Goal: Information Seeking & Learning: Learn about a topic

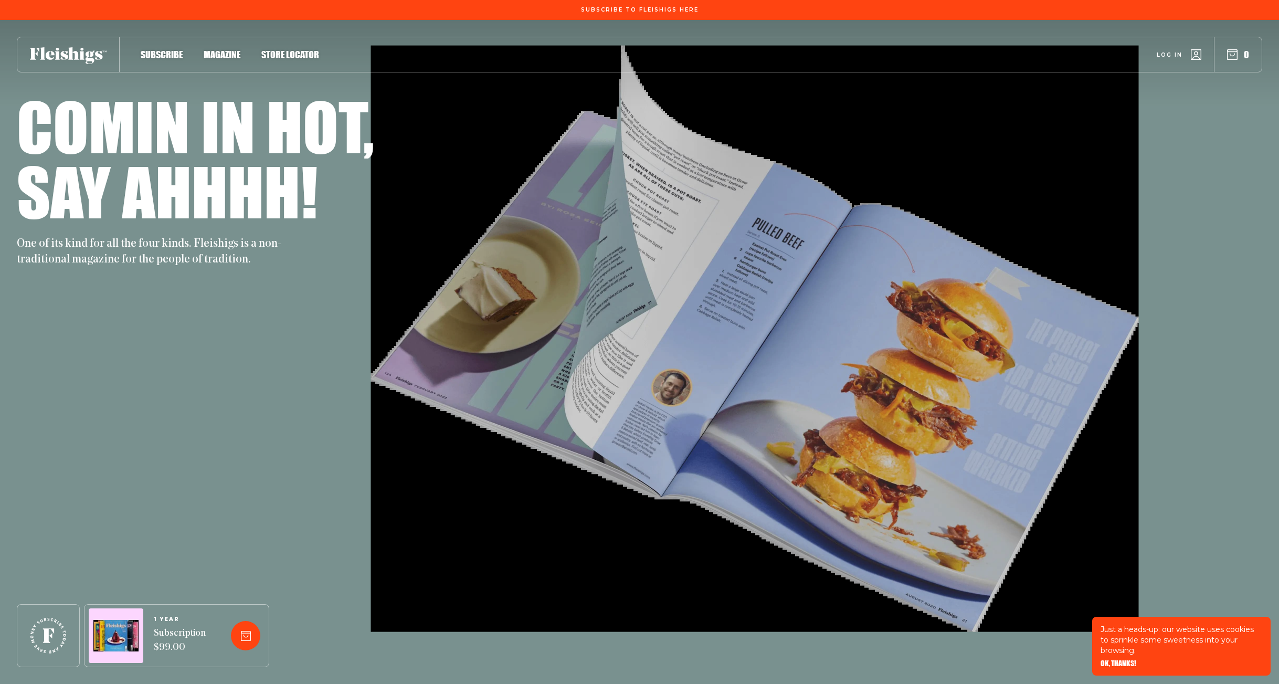
click at [226, 49] on span "Magazine" at bounding box center [222, 44] width 37 height 12
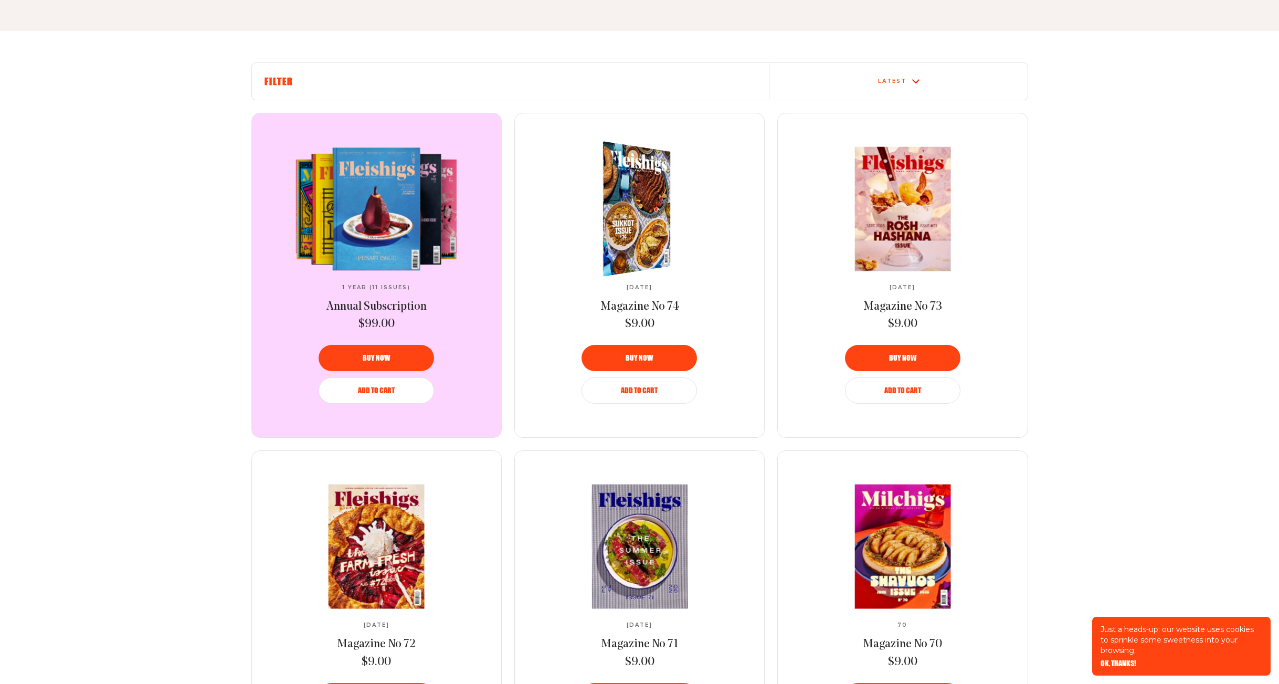
scroll to position [327, 0]
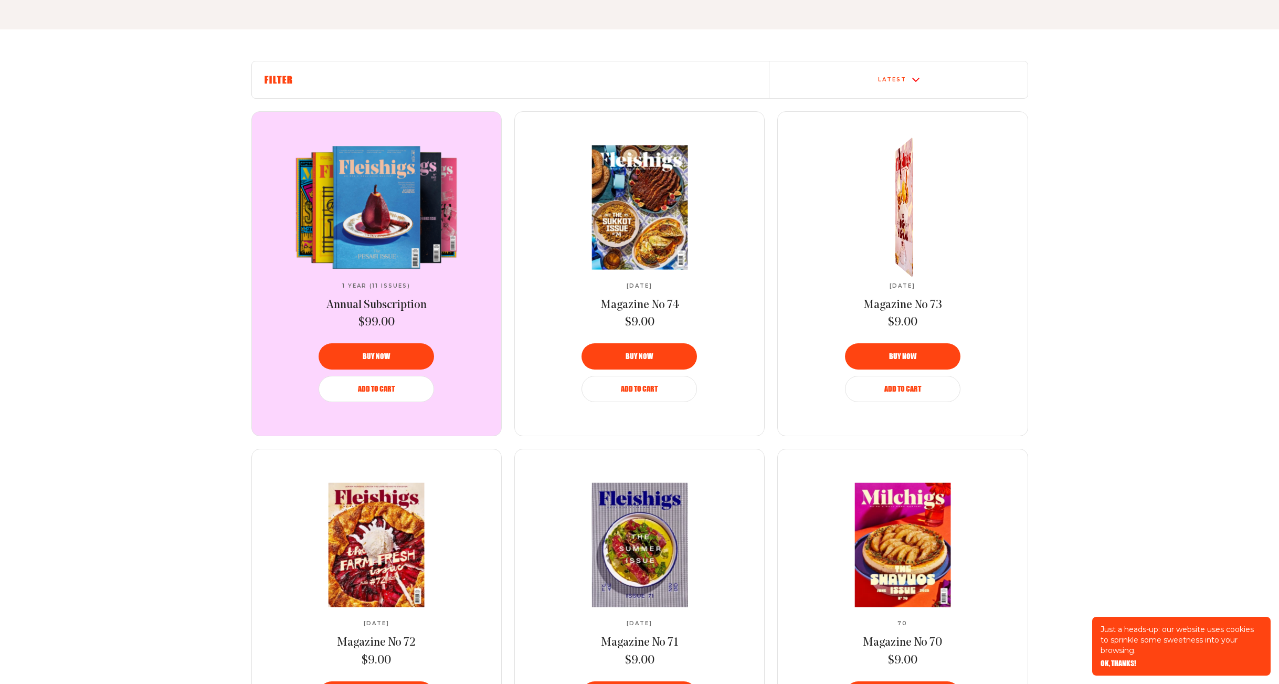
click at [893, 233] on img at bounding box center [905, 207] width 31 height 156
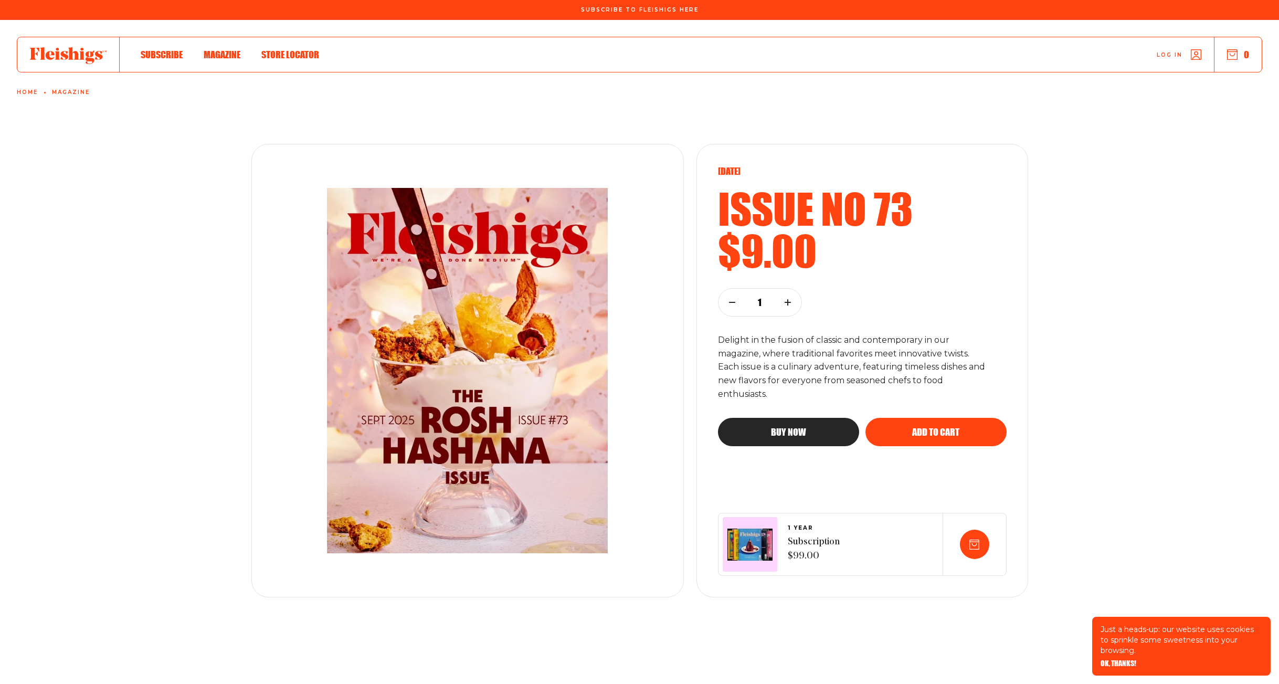
click at [544, 411] on img at bounding box center [468, 370] width 358 height 407
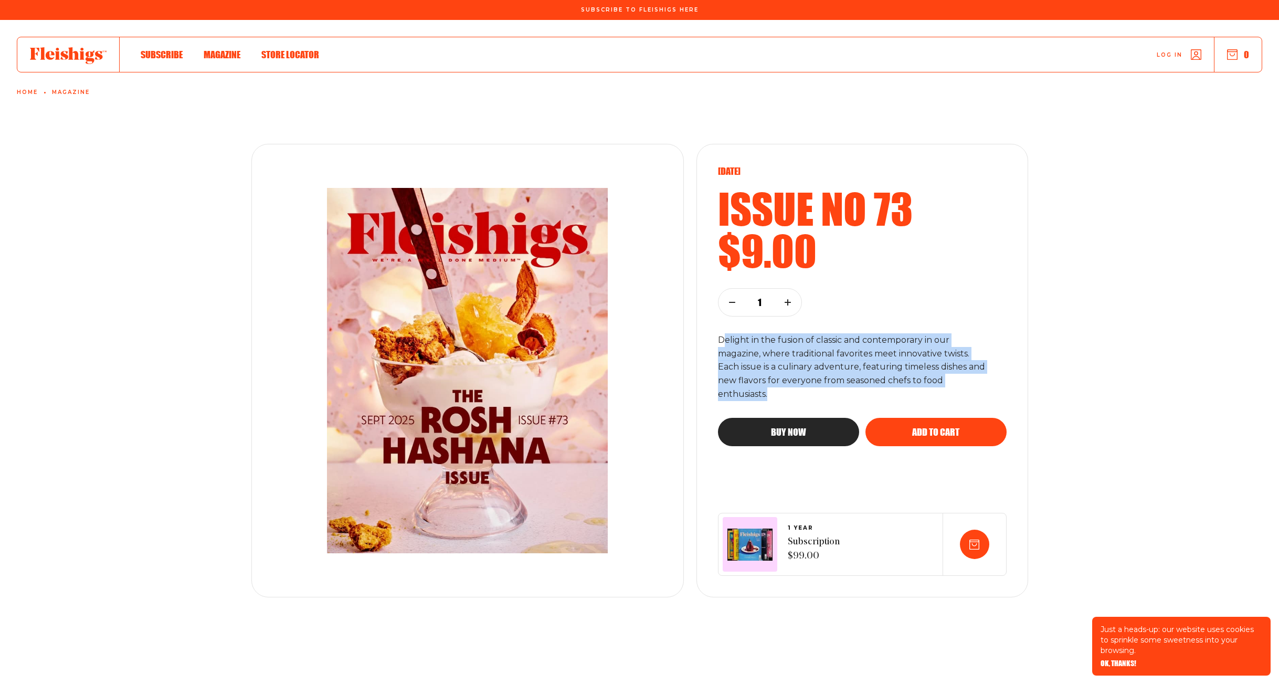
drag, startPoint x: 723, startPoint y: 342, endPoint x: 973, endPoint y: 386, distance: 254.1
click at [971, 388] on p "Delight in the fusion of classic and contemporary in our magazine, where tradit…" at bounding box center [853, 367] width 271 height 68
click at [792, 340] on p "Delight in the fusion of classic and contemporary in our magazine, where tradit…" at bounding box center [853, 367] width 271 height 68
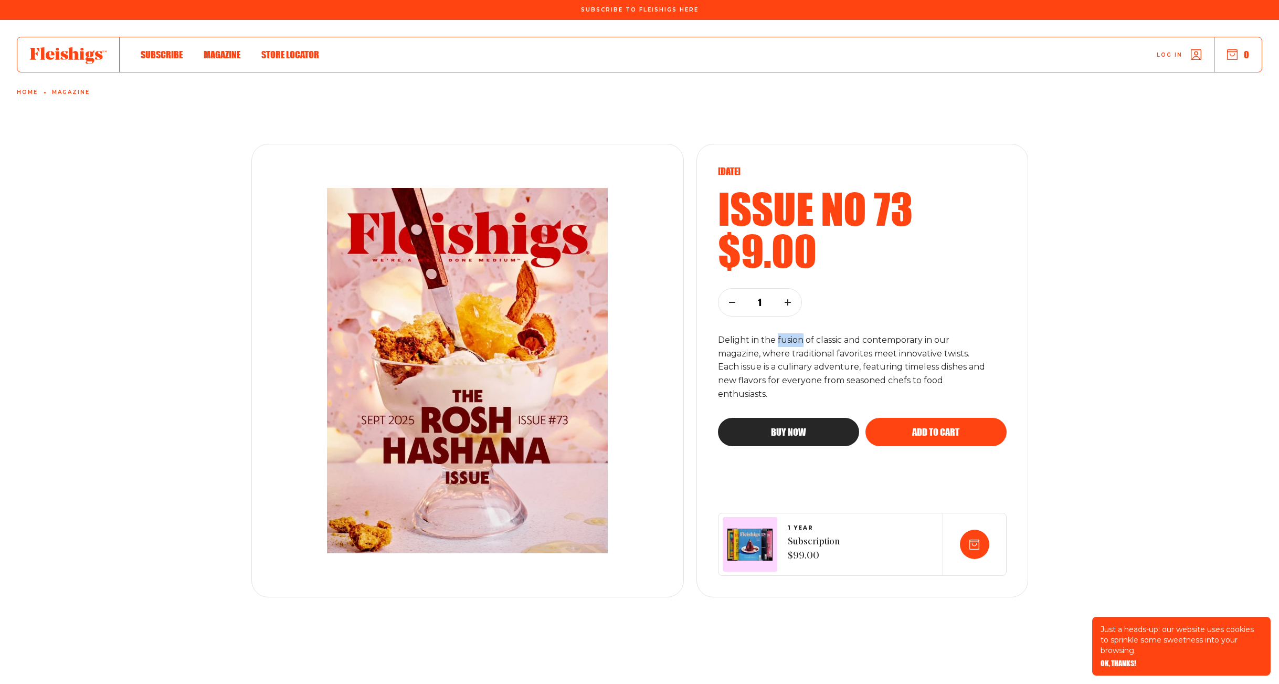
click at [792, 340] on p "Delight in the fusion of classic and contemporary in our magazine, where tradit…" at bounding box center [853, 367] width 271 height 68
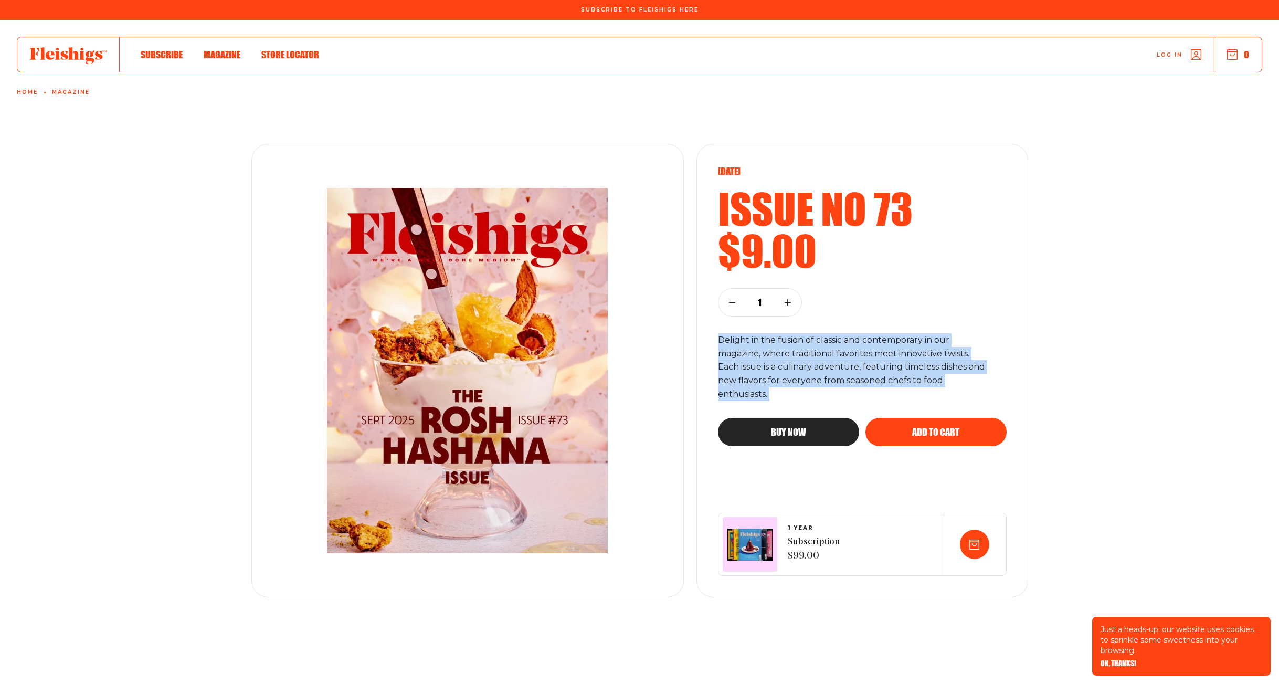
click at [792, 340] on p "Delight in the fusion of classic and contemporary in our magazine, where tradit…" at bounding box center [853, 367] width 271 height 68
click at [795, 344] on p "Delight in the fusion of classic and contemporary in our magazine, where tradit…" at bounding box center [853, 367] width 271 height 68
copy p "Delight in the fusion of classic and contemporary in our magazine, where tradit…"
